Goal: Register for event/course

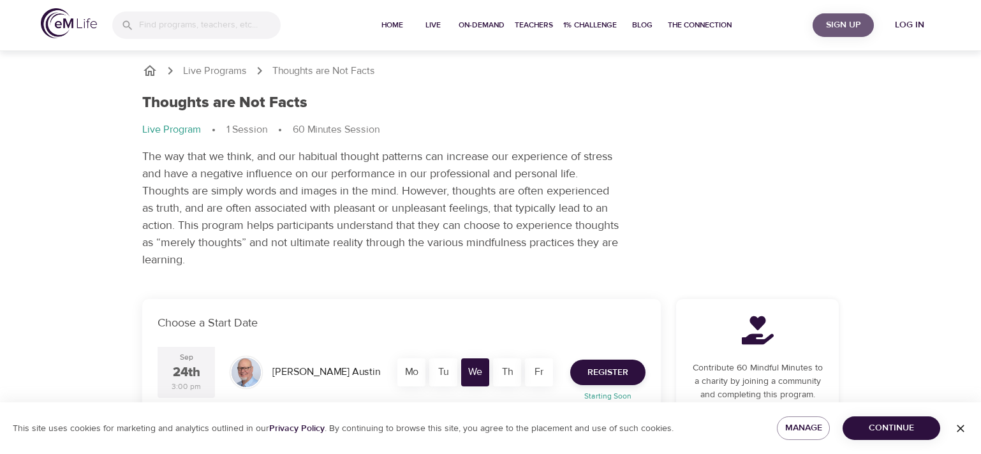
click at [849, 24] on span "Sign Up" at bounding box center [843, 25] width 51 height 16
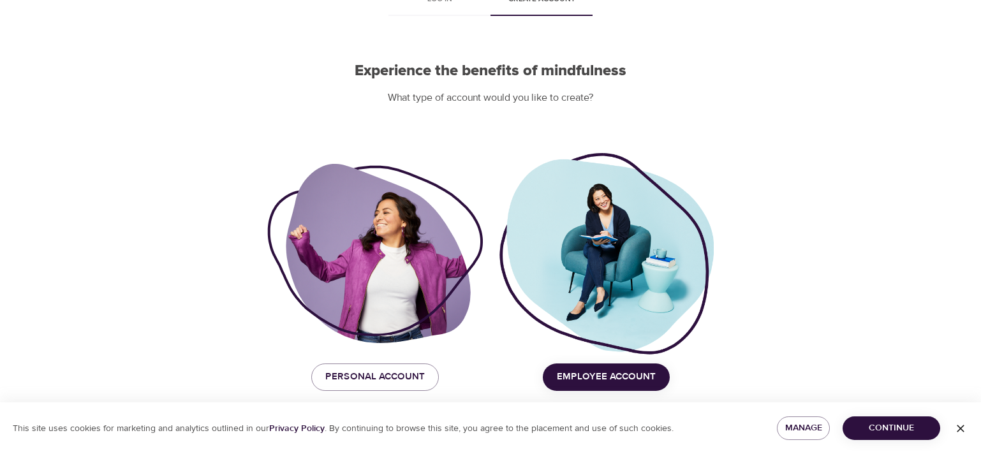
scroll to position [82, 0]
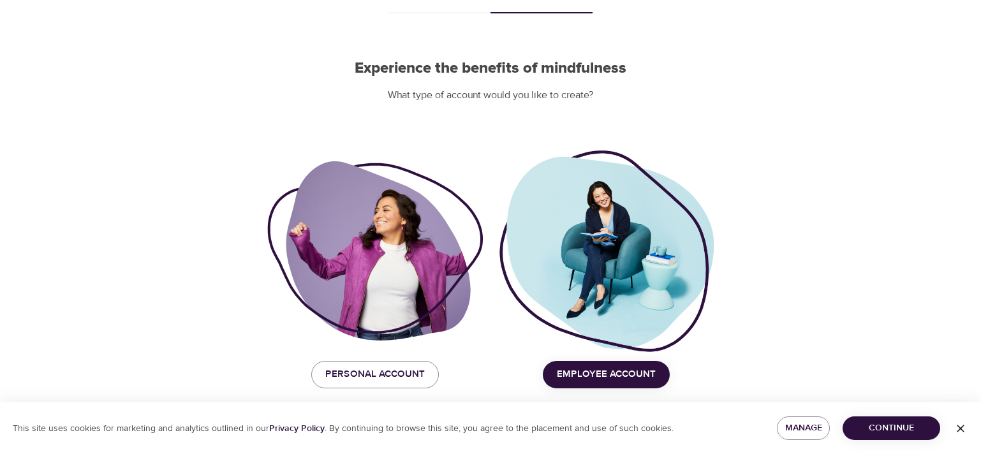
click at [573, 371] on span "Employee Account" at bounding box center [606, 374] width 99 height 17
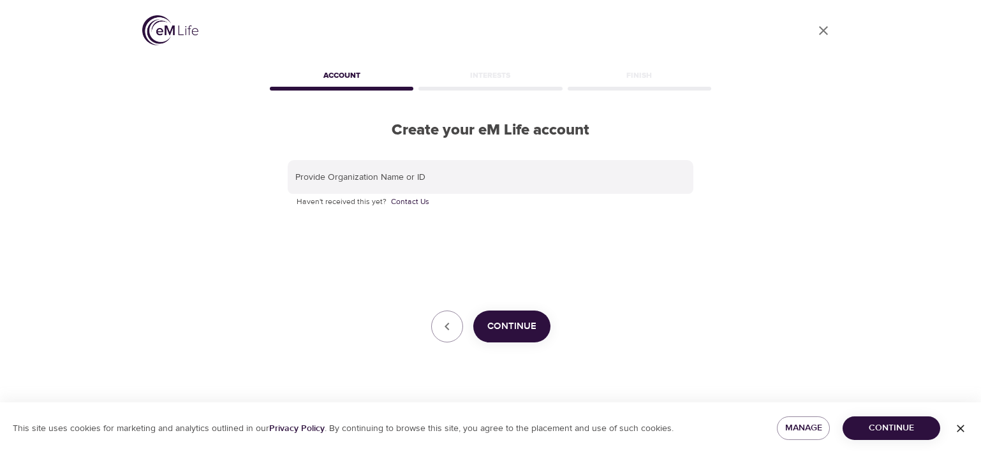
scroll to position [0, 0]
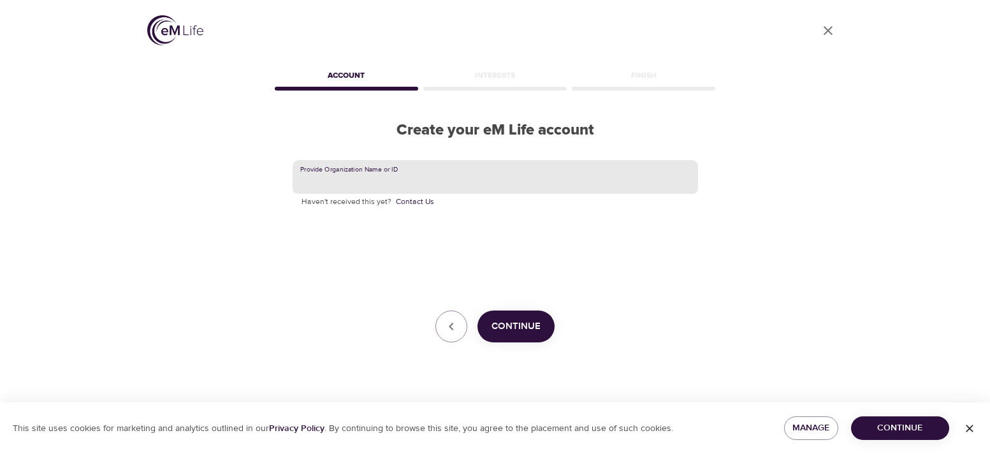
click at [460, 174] on input "text" at bounding box center [496, 177] width 406 height 34
type input "MetLife"
click at [538, 325] on span "Continue" at bounding box center [516, 326] width 49 height 17
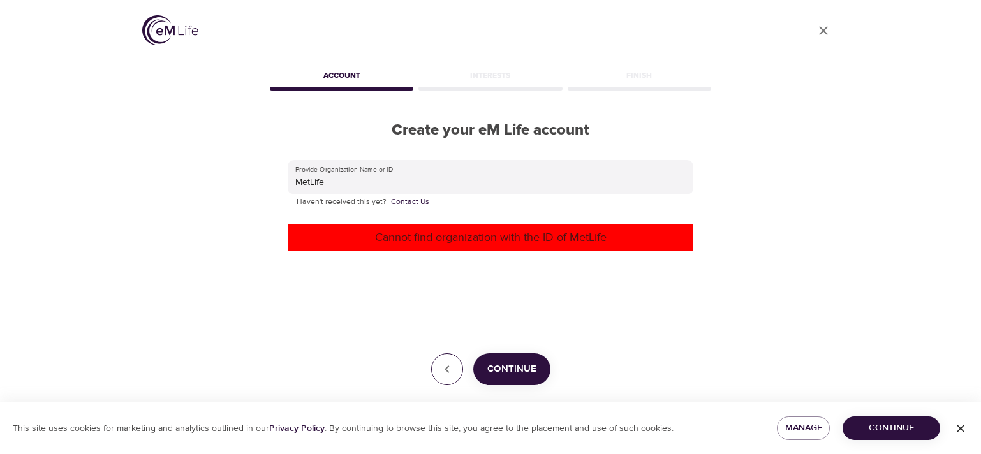
click at [448, 365] on icon "button" at bounding box center [446, 369] width 15 height 15
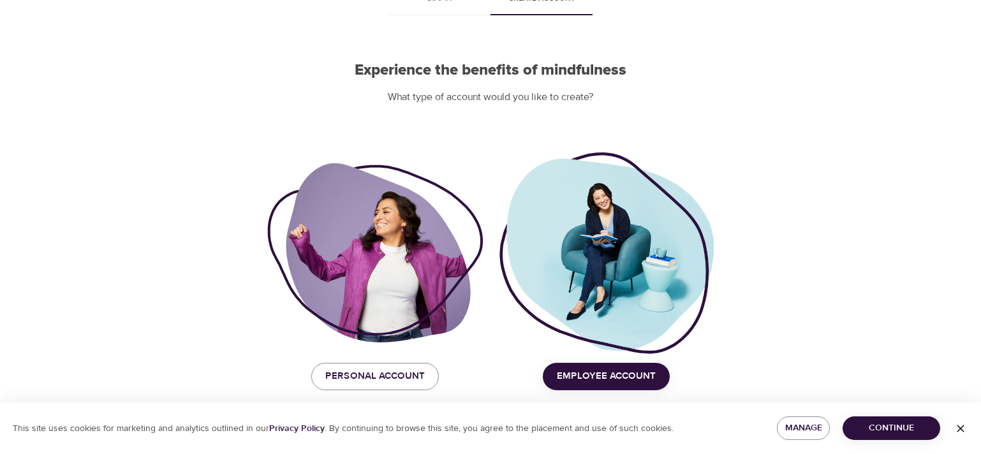
scroll to position [82, 0]
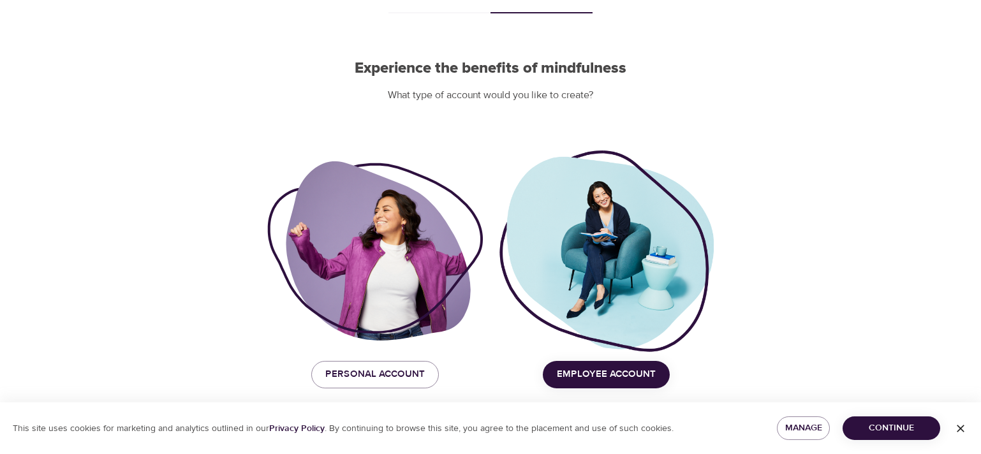
click at [580, 376] on span "Employee Account" at bounding box center [606, 374] width 99 height 17
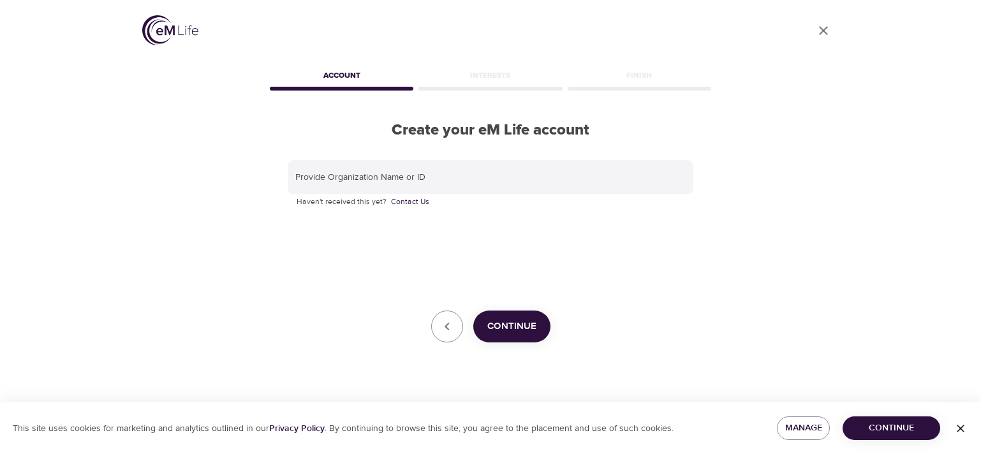
scroll to position [0, 0]
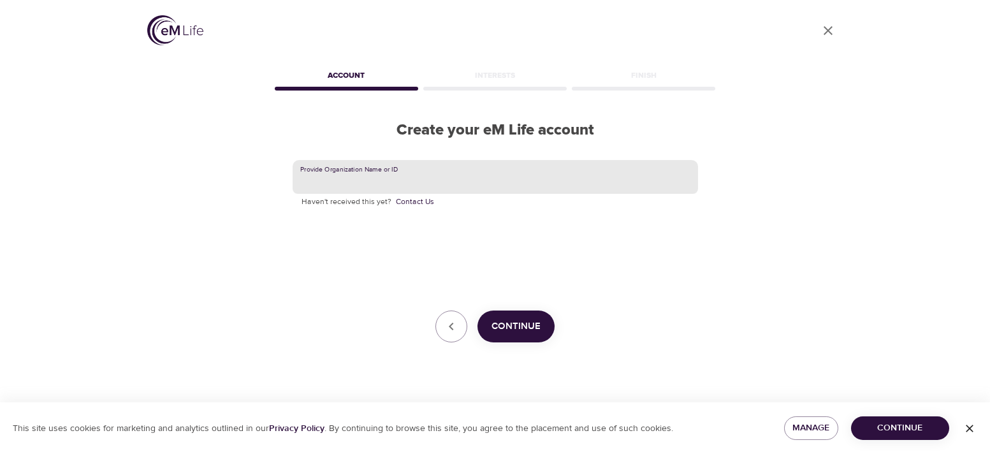
click at [358, 177] on input "text" at bounding box center [496, 177] width 406 height 34
type input "Metropolitan Life"
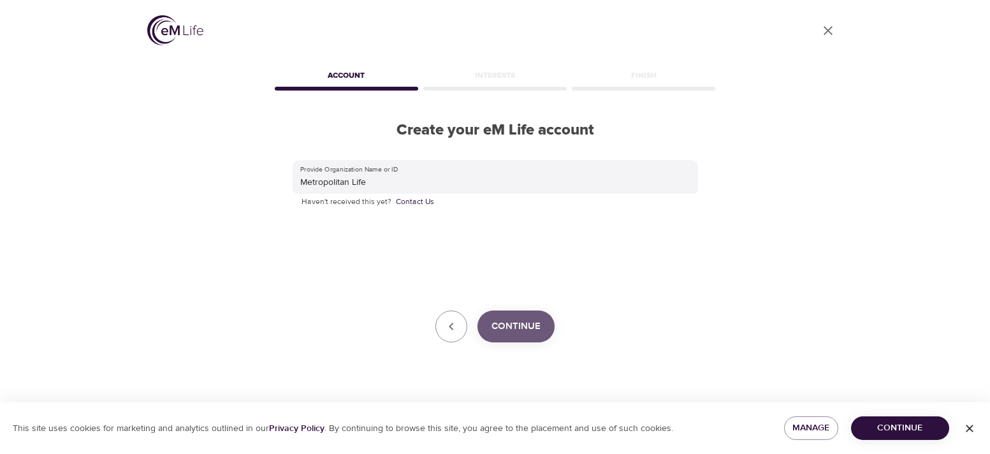
click at [534, 325] on span "Continue" at bounding box center [516, 326] width 49 height 17
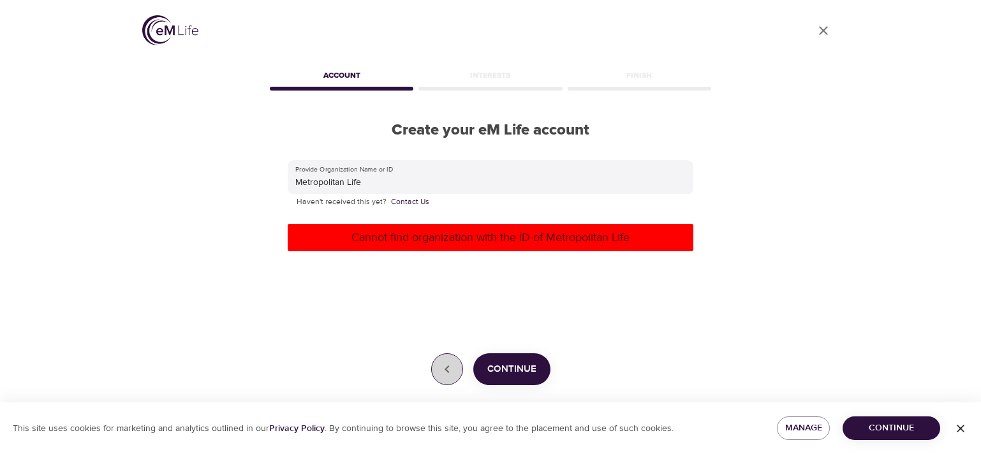
click at [448, 366] on icon "button" at bounding box center [446, 369] width 15 height 15
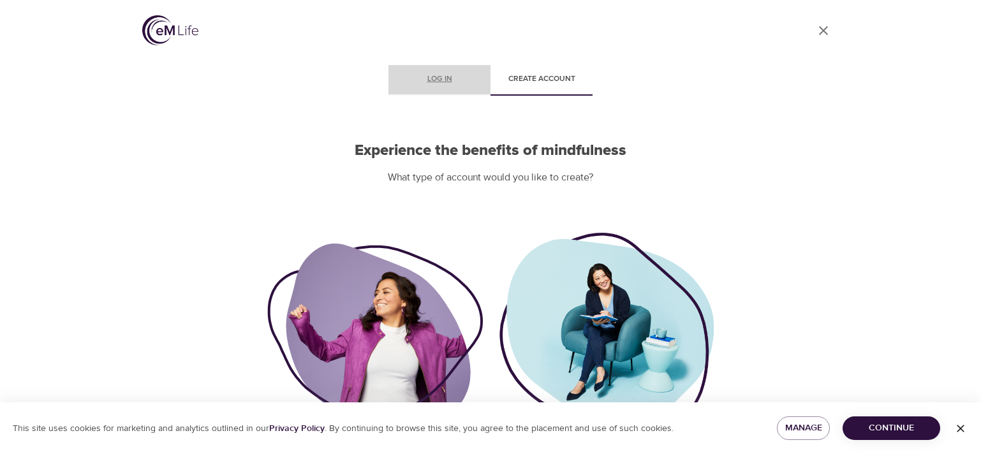
click at [434, 83] on span "Log in" at bounding box center [439, 79] width 87 height 13
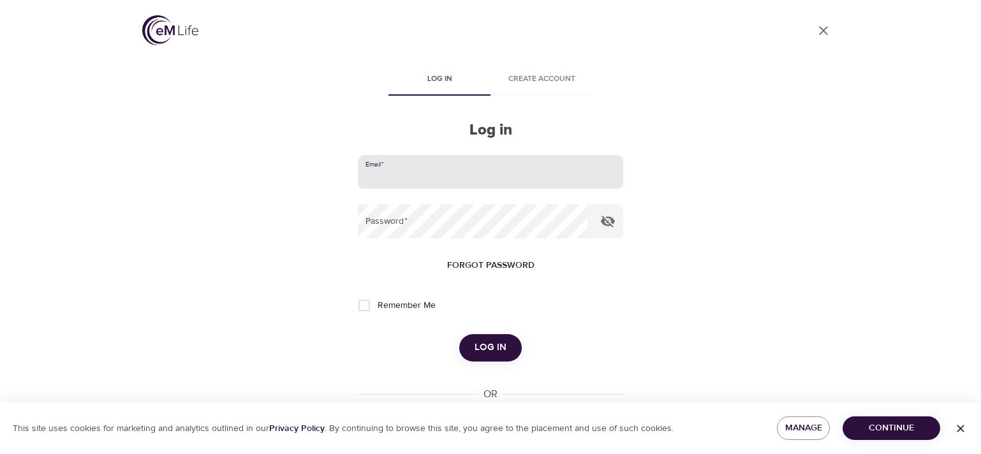
click at [411, 175] on input "email" at bounding box center [490, 172] width 265 height 34
type input "nberg@metlife.com"
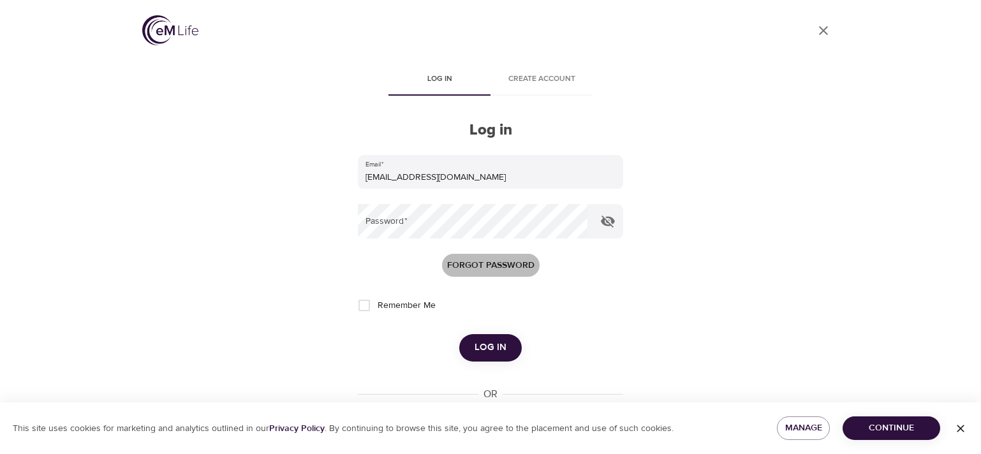
click at [496, 263] on span "Forgot password" at bounding box center [490, 266] width 87 height 16
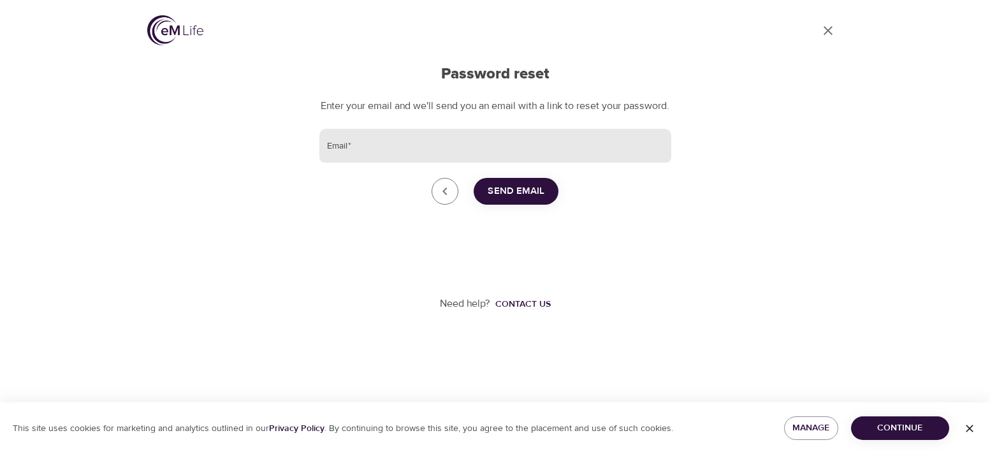
click at [355, 157] on input "Email   *" at bounding box center [495, 146] width 352 height 34
type input "nberg@metlife.com"
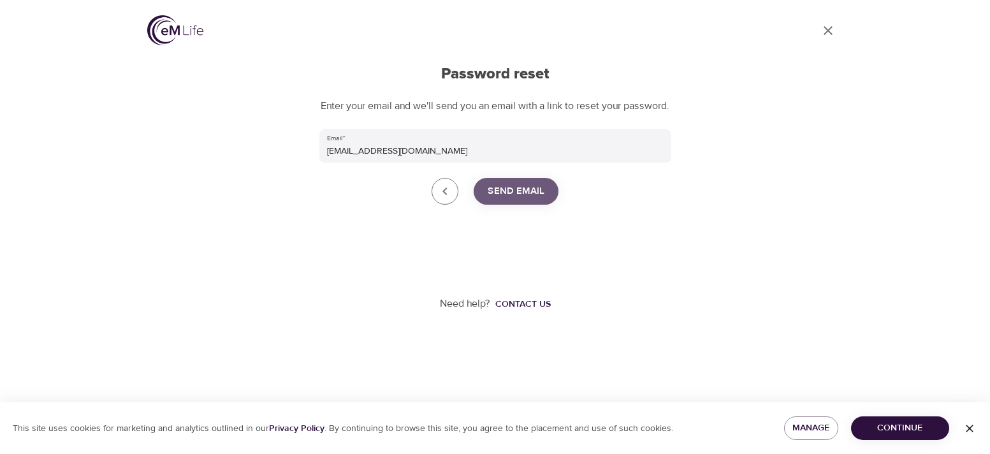
click at [496, 200] on span "Send Email" at bounding box center [516, 191] width 57 height 17
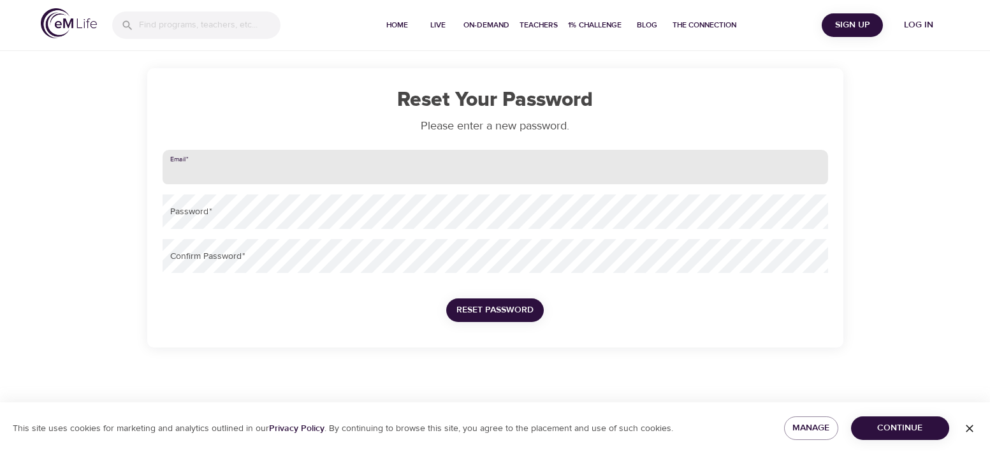
click at [210, 170] on input "email" at bounding box center [496, 167] width 666 height 34
type input "nberg@metlife.com"
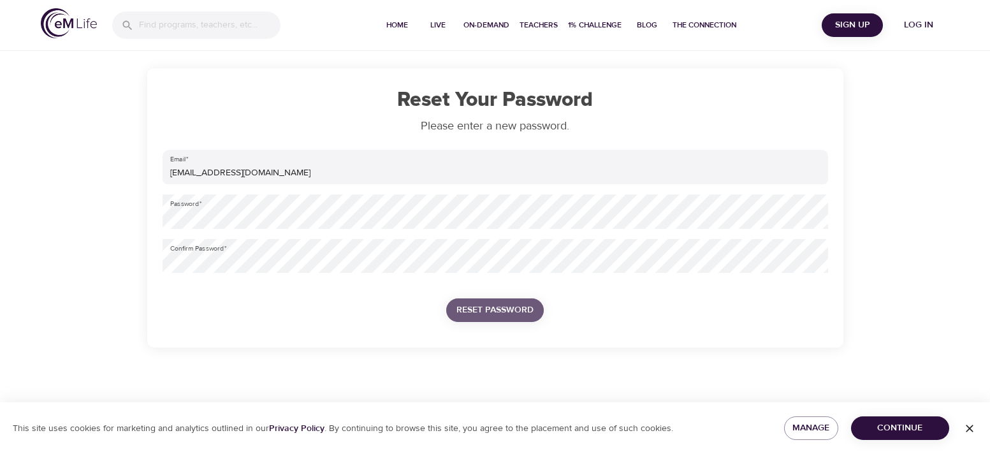
click at [498, 309] on span "Reset Password" at bounding box center [495, 310] width 77 height 16
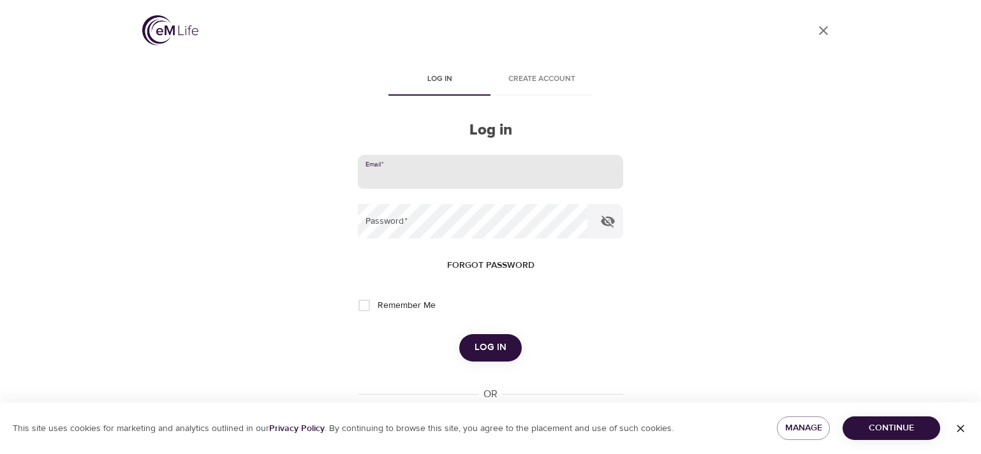
click at [399, 175] on input "email" at bounding box center [490, 172] width 265 height 34
type input "nberg@metlife.com"
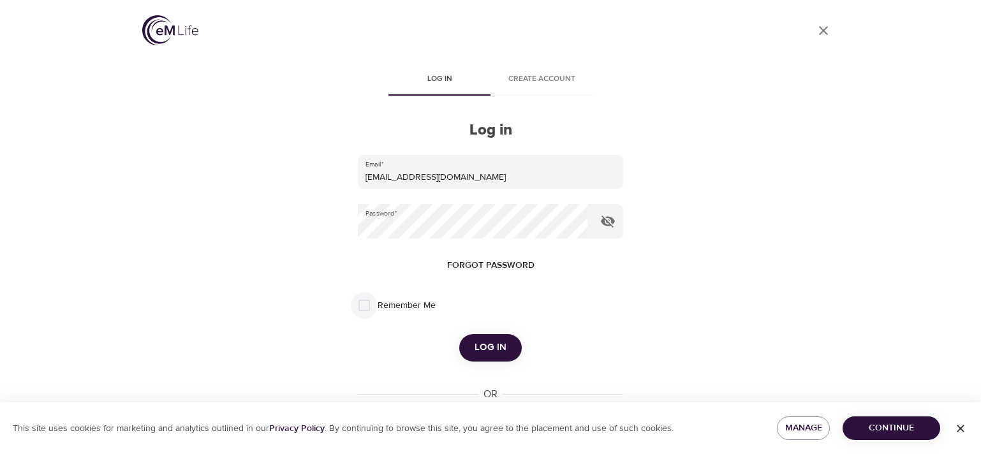
click at [366, 305] on input "Remember Me" at bounding box center [364, 305] width 27 height 27
checkbox input "true"
click at [485, 343] on span "Log in" at bounding box center [490, 347] width 32 height 17
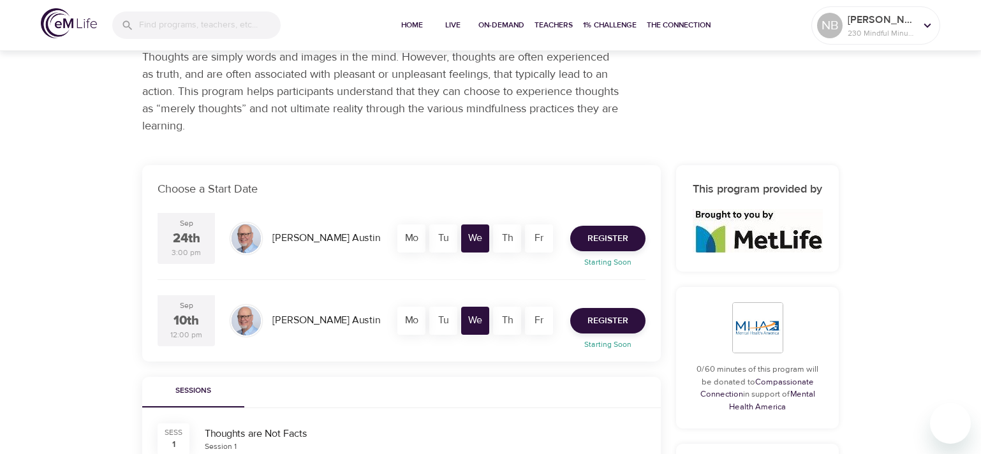
scroll to position [128, 0]
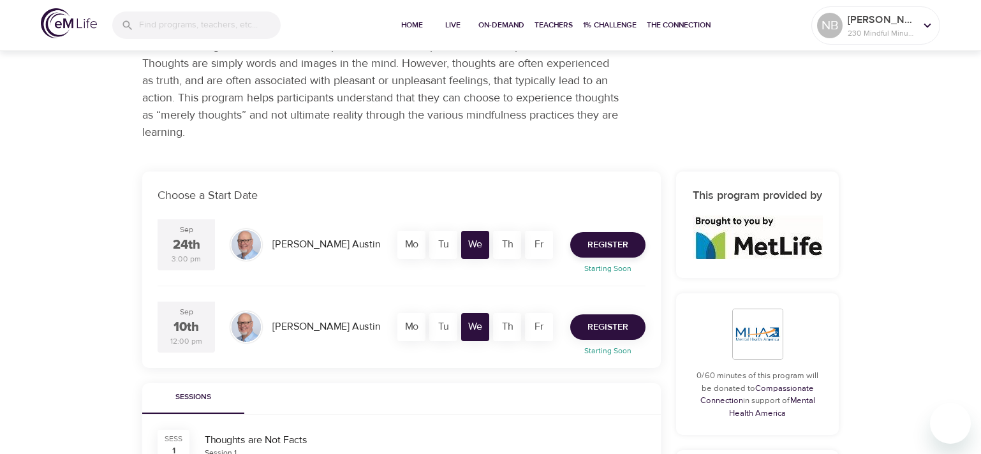
click at [608, 328] on span "Register" at bounding box center [607, 327] width 41 height 16
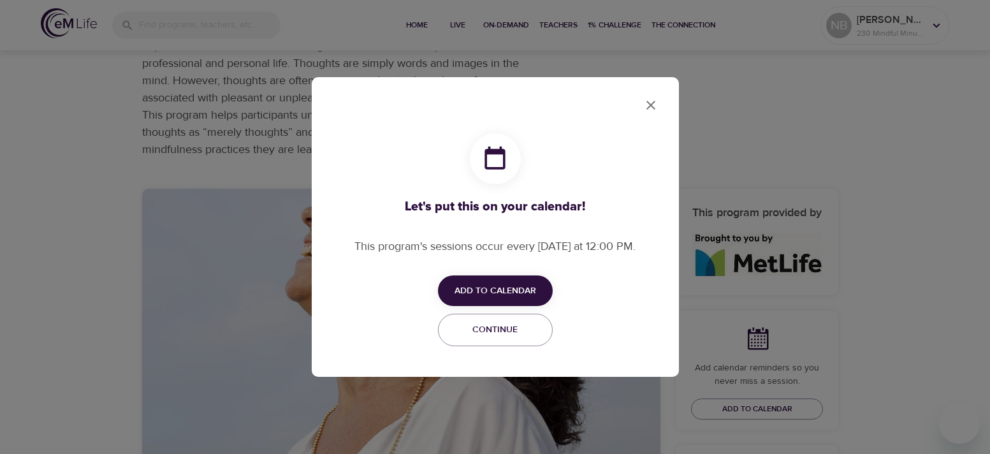
checkbox input "true"
click at [481, 288] on span "Add to Calendar" at bounding box center [496, 291] width 82 height 16
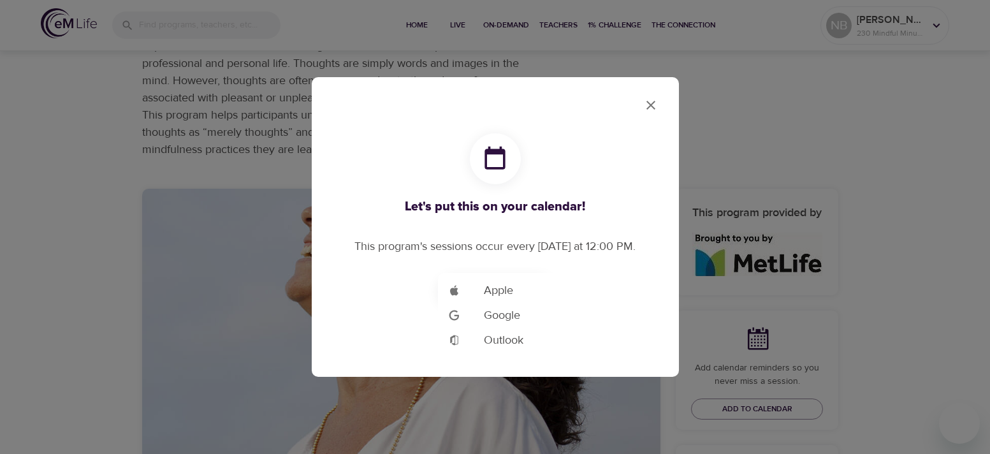
click at [512, 341] on span "Outlook" at bounding box center [504, 340] width 40 height 17
click at [651, 105] on div at bounding box center [495, 227] width 990 height 454
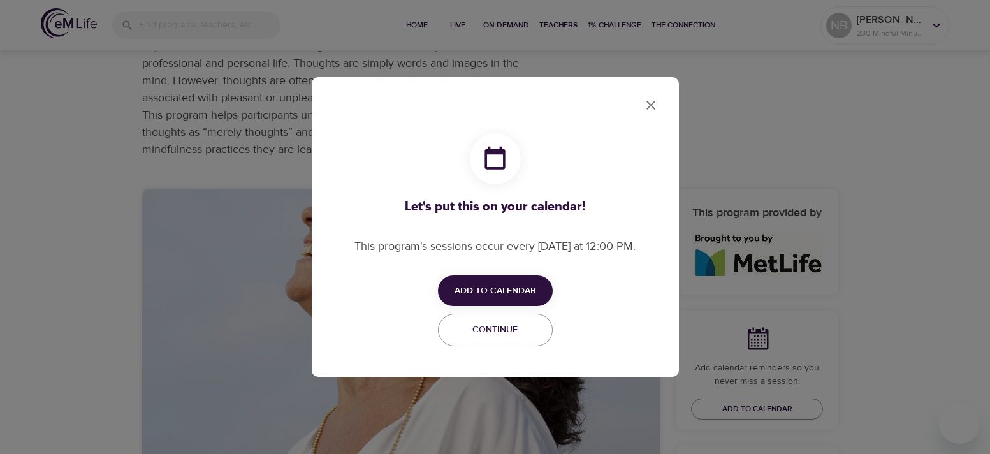
click at [498, 286] on span "Add to Calendar" at bounding box center [496, 291] width 82 height 16
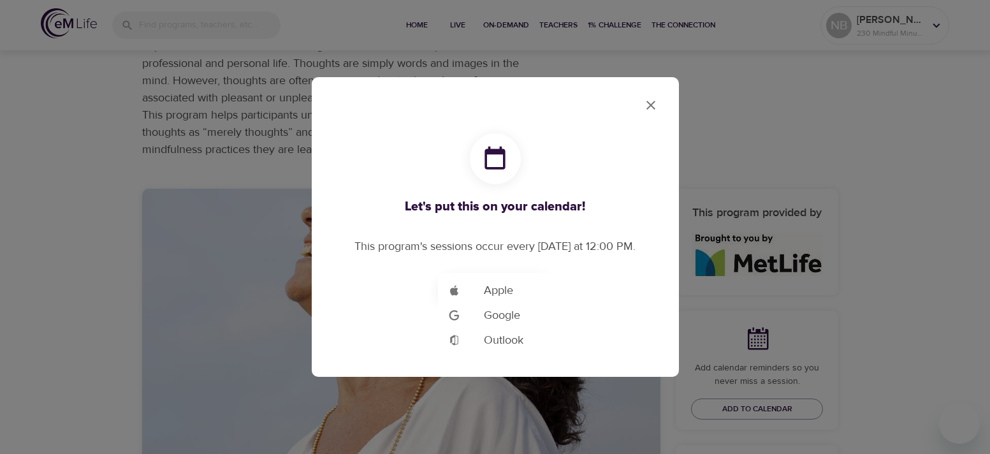
click at [653, 107] on div at bounding box center [495, 227] width 990 height 454
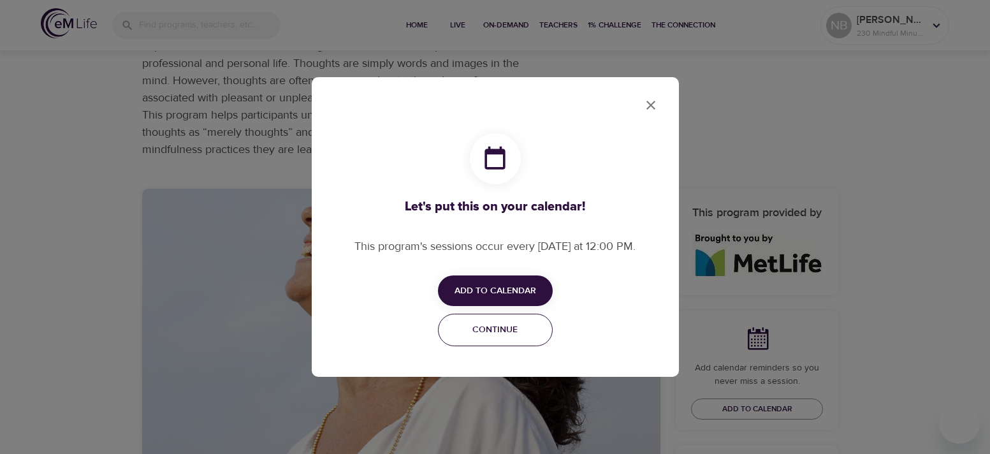
click at [493, 330] on span "Continue" at bounding box center [495, 330] width 98 height 16
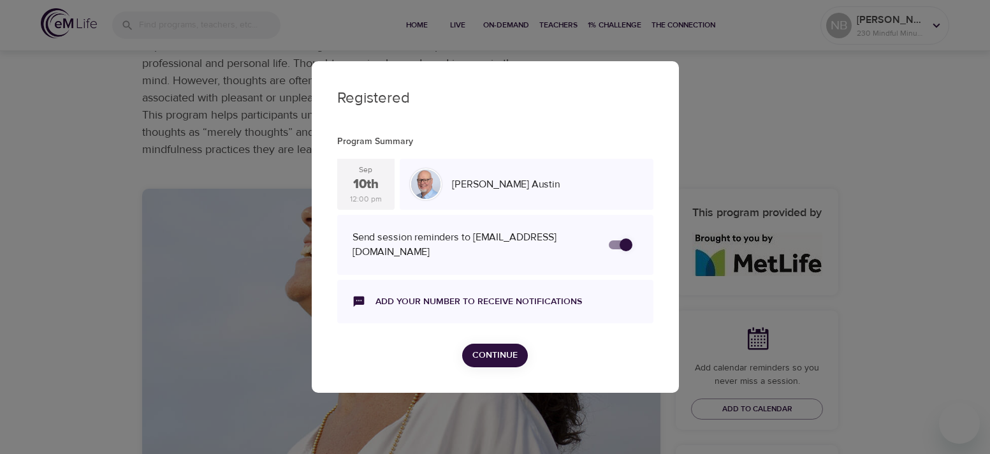
click at [490, 349] on span "Continue" at bounding box center [495, 356] width 45 height 16
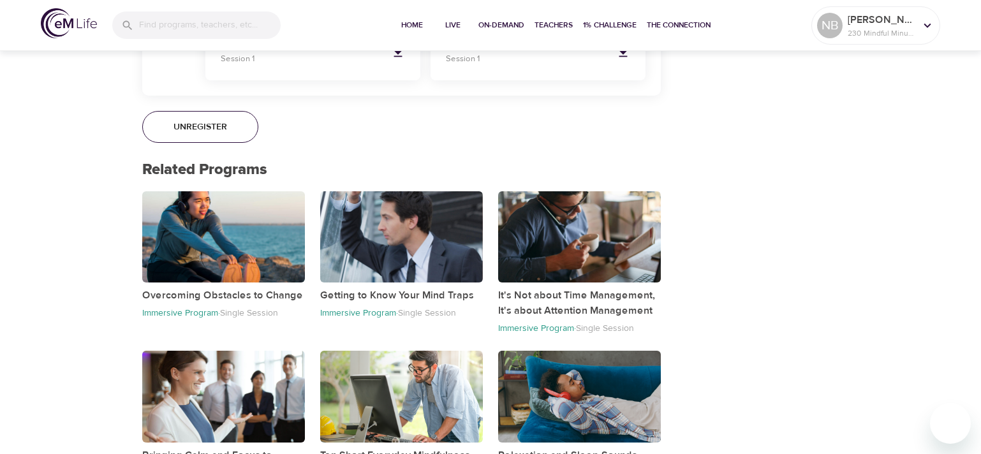
scroll to position [994, 0]
